Goal: Task Accomplishment & Management: Manage account settings

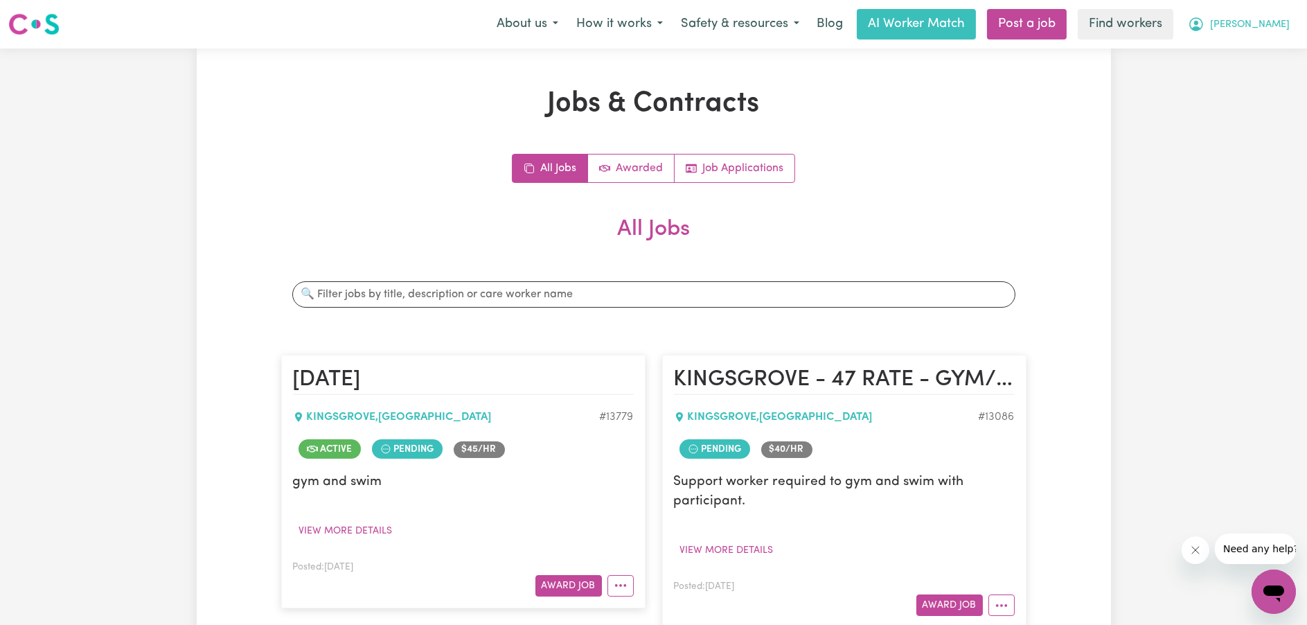
click at [1203, 28] on icon "My Account" at bounding box center [1196, 24] width 14 height 14
click at [1230, 55] on link "My Dashboard" at bounding box center [1242, 54] width 109 height 26
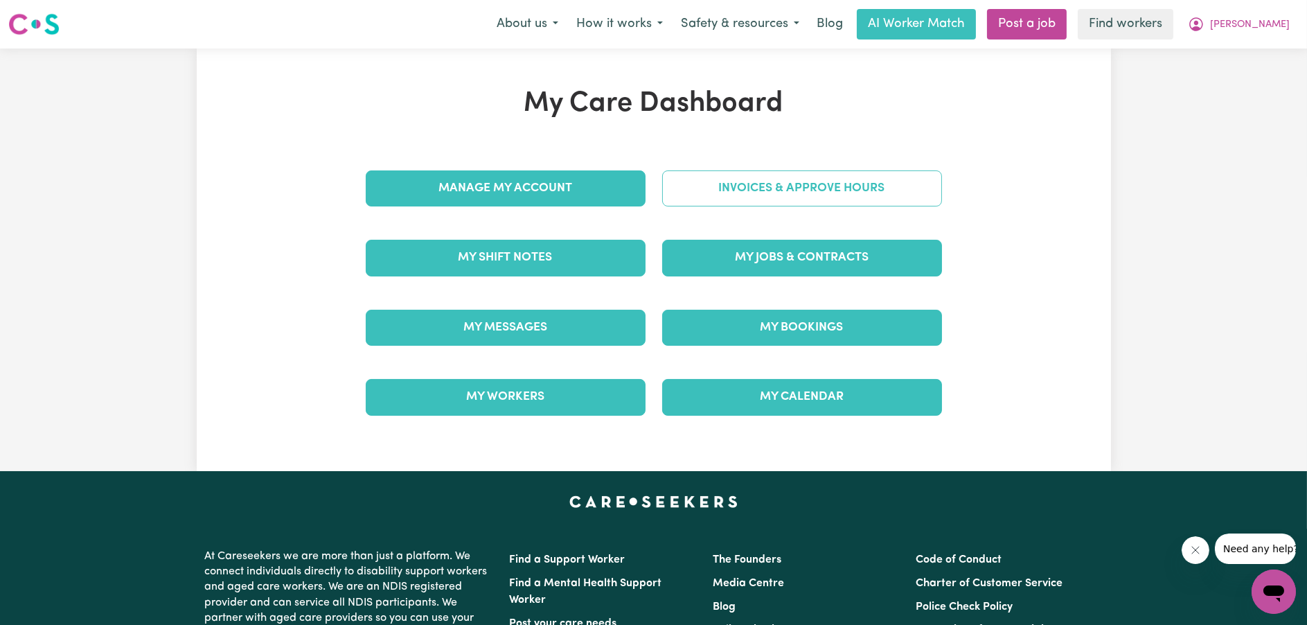
click at [936, 194] on link "Invoices & Approve Hours" at bounding box center [802, 188] width 280 height 36
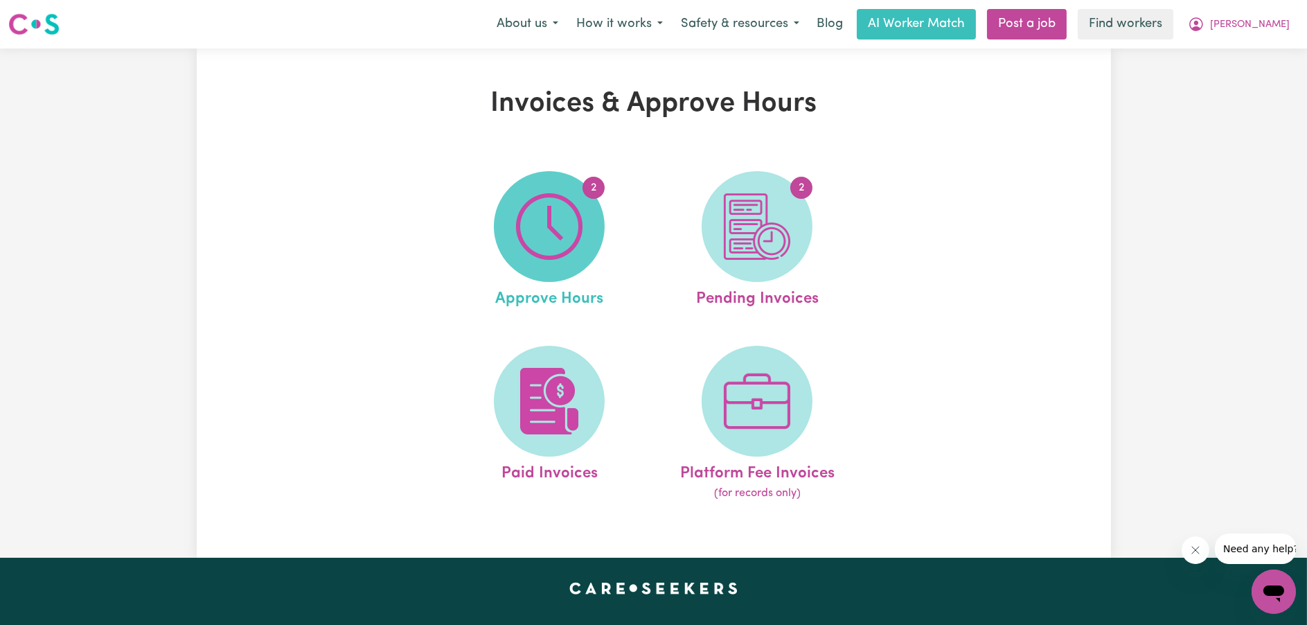
click at [531, 216] on img at bounding box center [549, 226] width 66 height 66
